Goal: Information Seeking & Learning: Check status

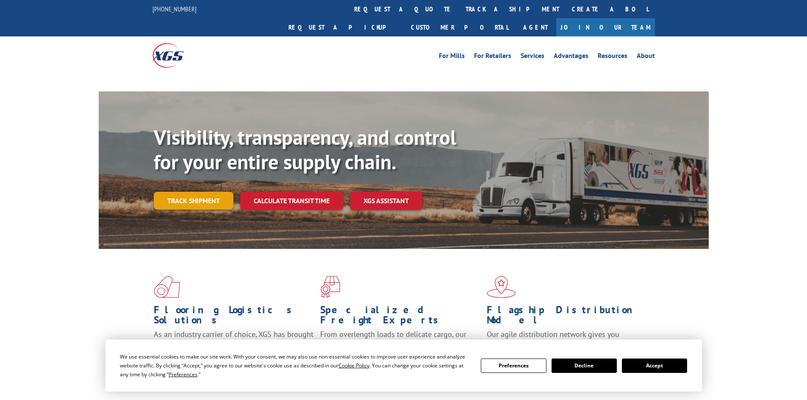
click at [201, 192] on link "Track shipment" at bounding box center [194, 201] width 80 height 18
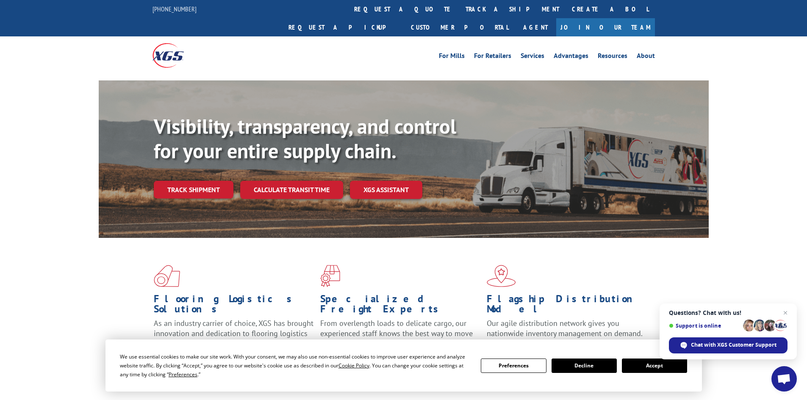
click at [204, 181] on link "Track shipment" at bounding box center [194, 190] width 80 height 18
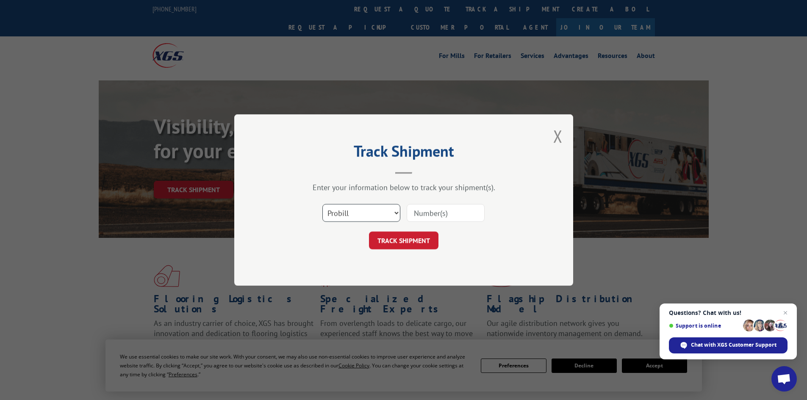
click at [393, 213] on select "Select category... Probill BOL PO" at bounding box center [361, 213] width 78 height 18
select select "po"
click at [322, 204] on select "Select category... Probill BOL PO" at bounding box center [361, 213] width 78 height 18
click at [433, 208] on input at bounding box center [446, 213] width 78 height 18
paste input "45522180"
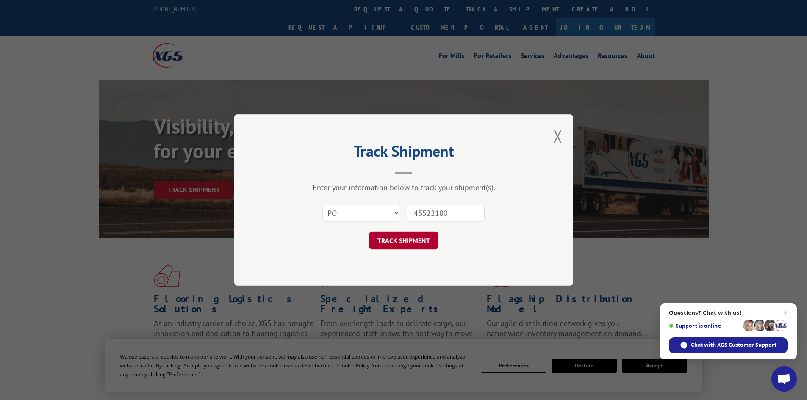
type input "45522180"
click at [399, 241] on button "TRACK SHIPMENT" at bounding box center [403, 241] width 69 height 18
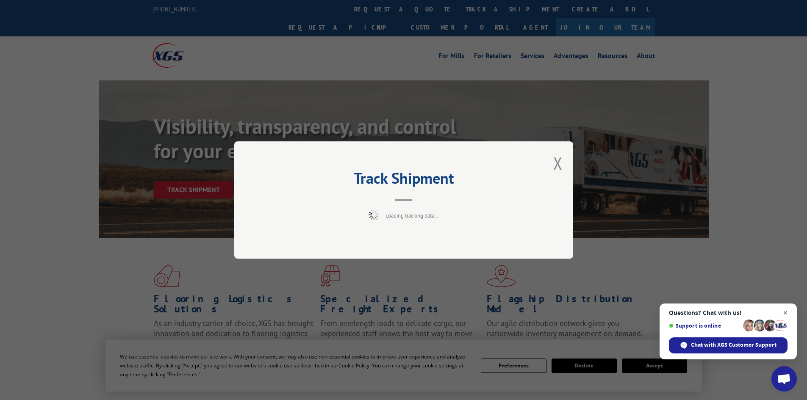
click at [785, 313] on span "Close chat" at bounding box center [785, 313] width 11 height 11
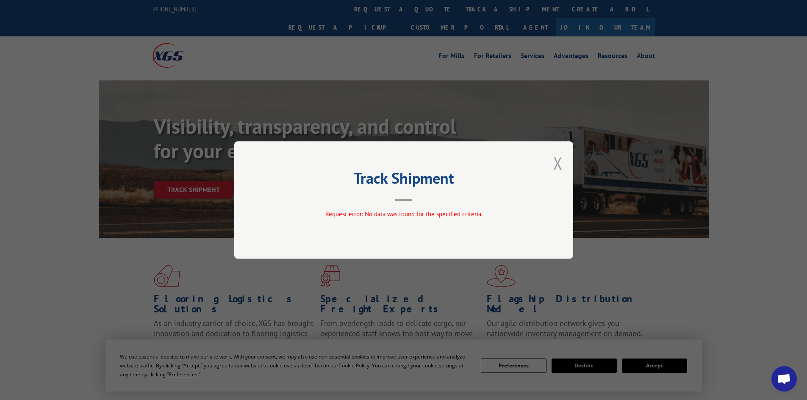
click at [559, 164] on button "Close modal" at bounding box center [557, 163] width 9 height 22
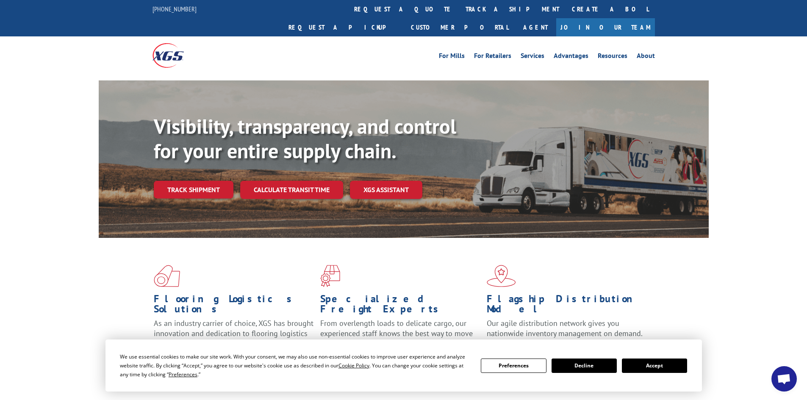
click at [651, 363] on button "Accept" at bounding box center [654, 366] width 65 height 14
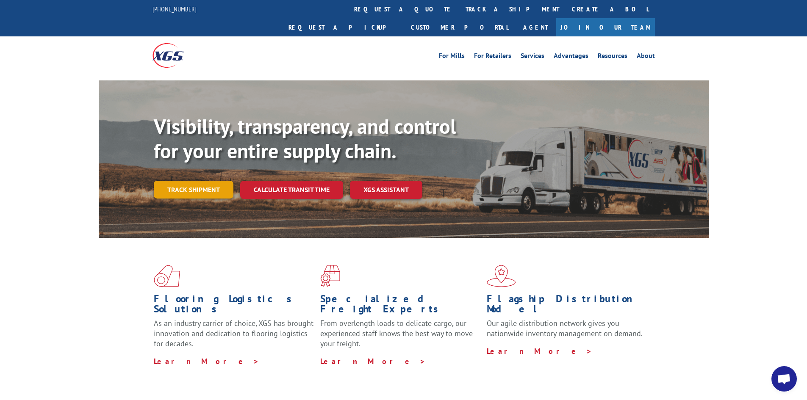
click at [196, 181] on link "Track shipment" at bounding box center [194, 190] width 80 height 18
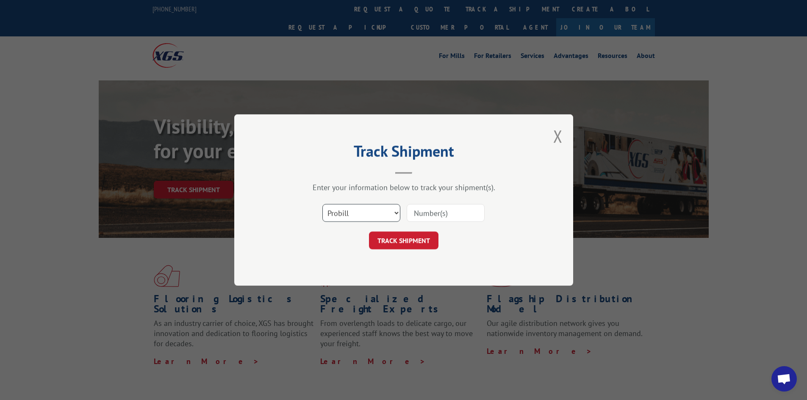
click at [363, 212] on select "Select category... Probill BOL PO" at bounding box center [361, 213] width 78 height 18
select select "po"
click at [322, 204] on select "Select category... Probill BOL PO" at bounding box center [361, 213] width 78 height 18
click at [435, 212] on input at bounding box center [446, 213] width 78 height 18
paste input "45522180"
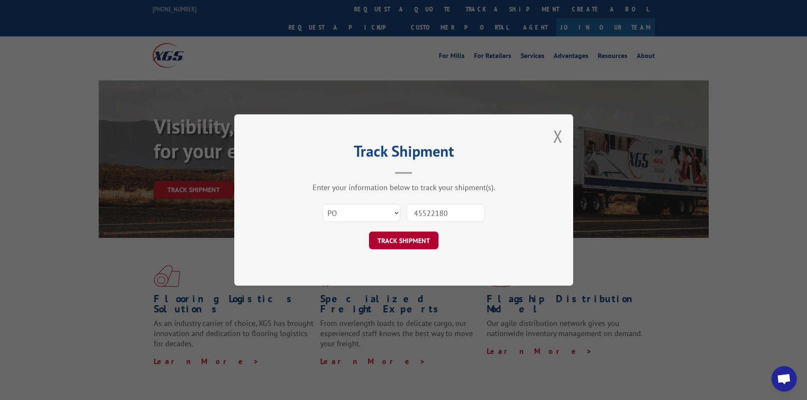
type input "45522180"
click at [397, 240] on button "TRACK SHIPMENT" at bounding box center [403, 241] width 69 height 18
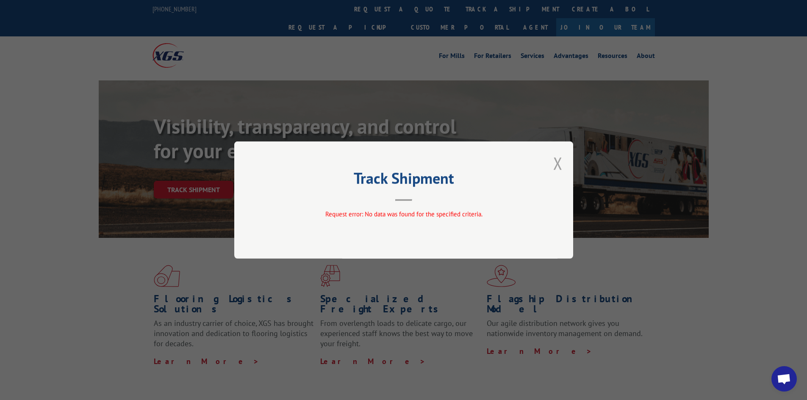
click at [559, 166] on button "Close modal" at bounding box center [557, 163] width 9 height 22
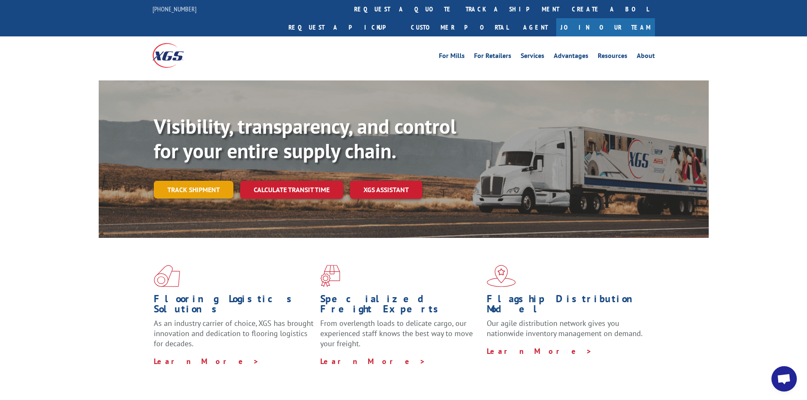
click at [214, 181] on link "Track shipment" at bounding box center [194, 190] width 80 height 18
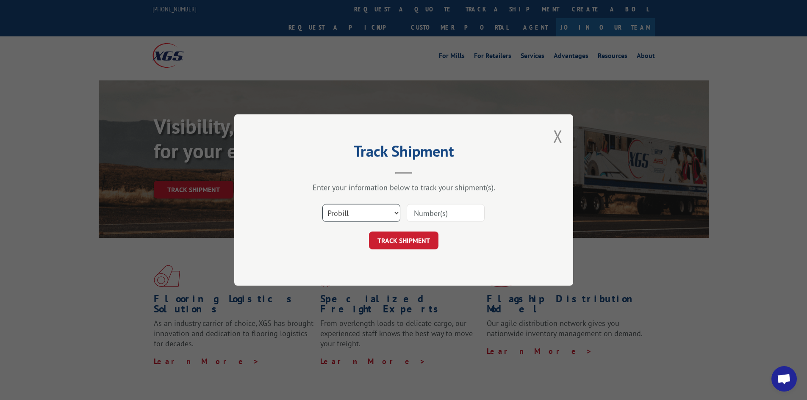
click at [391, 213] on select "Select category... Probill BOL PO" at bounding box center [361, 213] width 78 height 18
select select "po"
click at [322, 204] on select "Select category... Probill BOL PO" at bounding box center [361, 213] width 78 height 18
click at [426, 200] on div "Select category... Probill BOL PO" at bounding box center [404, 213] width 254 height 28
click at [422, 213] on input at bounding box center [446, 213] width 78 height 18
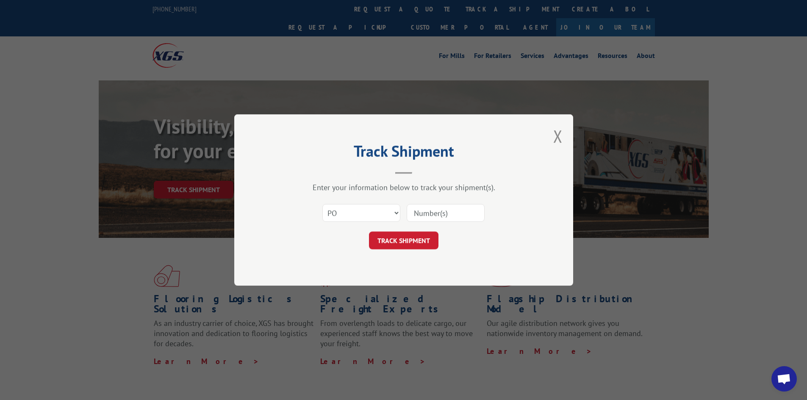
paste input "45522454"
type input "45522454"
click at [418, 238] on button "TRACK SHIPMENT" at bounding box center [403, 241] width 69 height 18
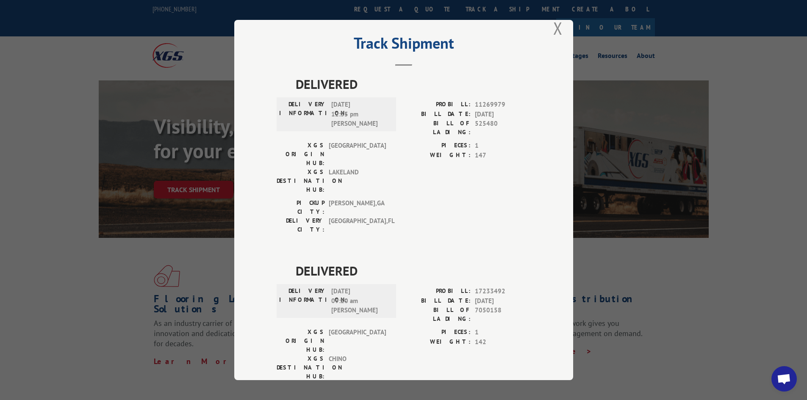
scroll to position [21, 0]
